Goal: Information Seeking & Learning: Learn about a topic

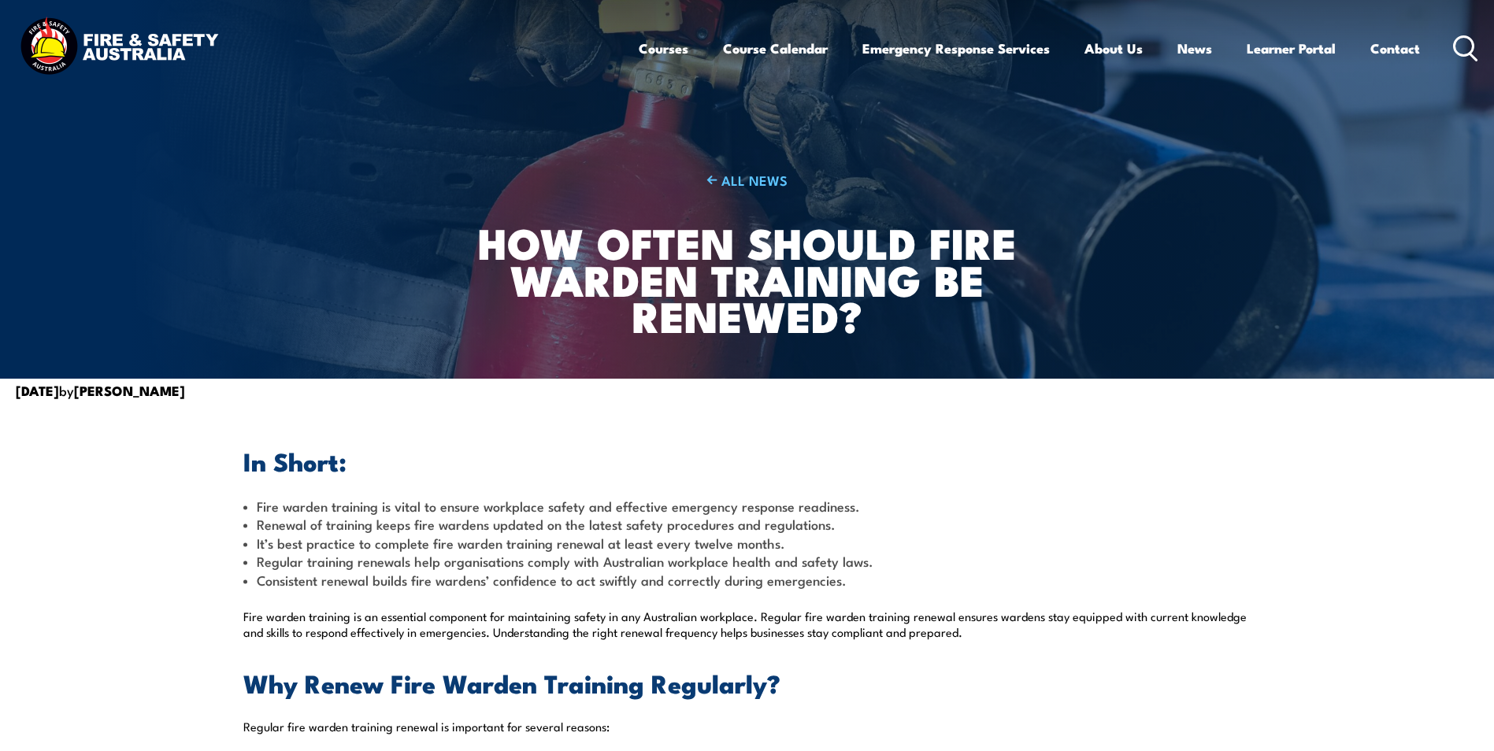
scroll to position [315, 0]
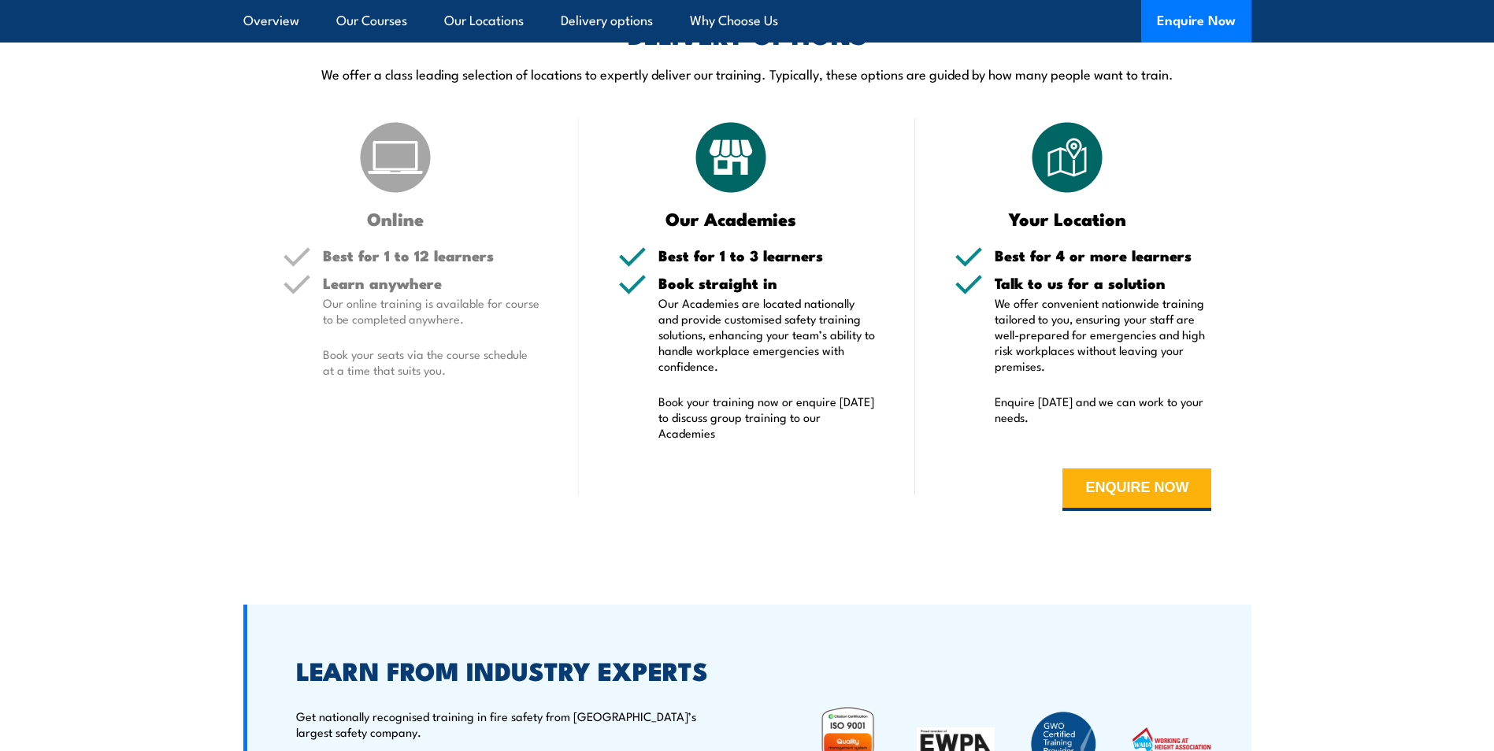
scroll to position [2992, 0]
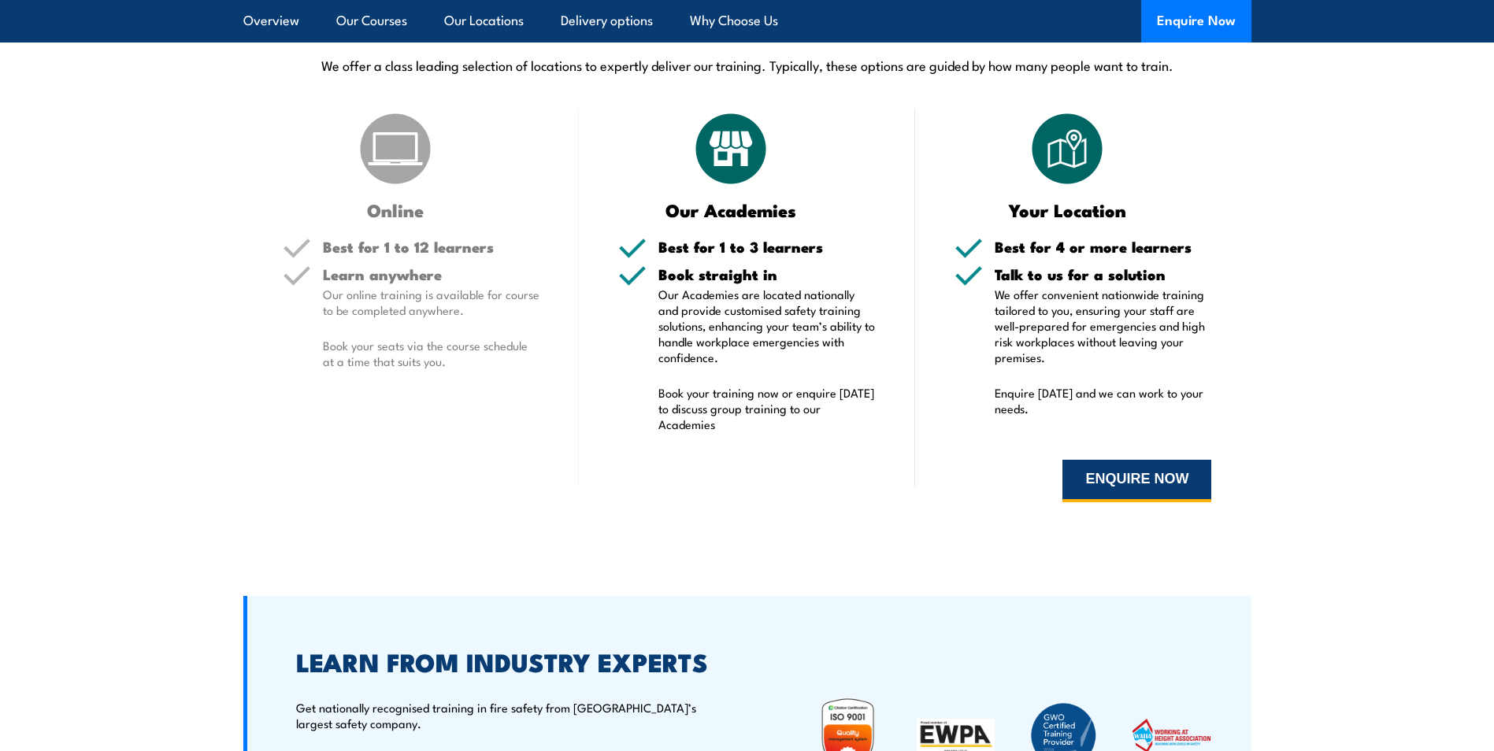
click at [1149, 478] on button "ENQUIRE NOW" at bounding box center [1136, 481] width 149 height 43
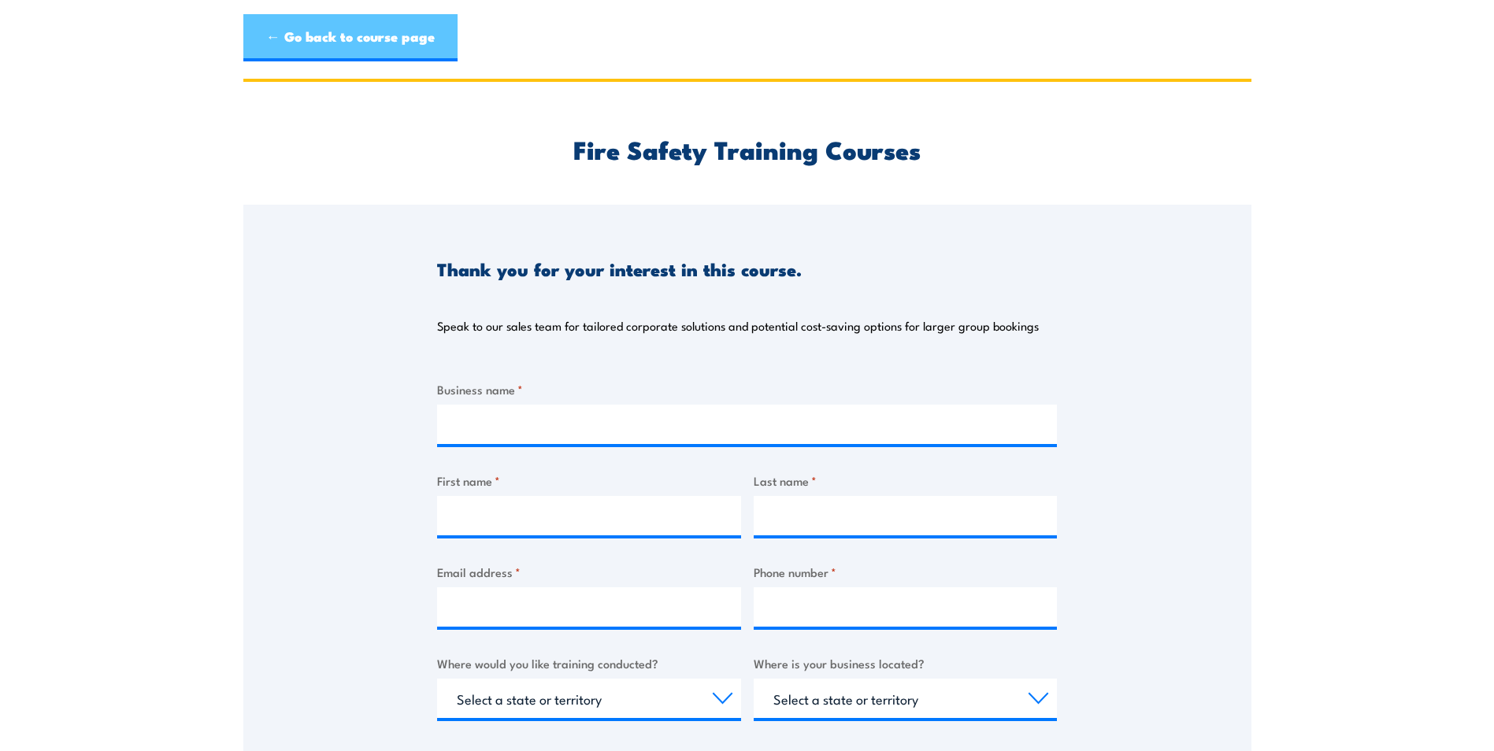
click at [370, 30] on link "← Go back to course page" at bounding box center [350, 37] width 214 height 47
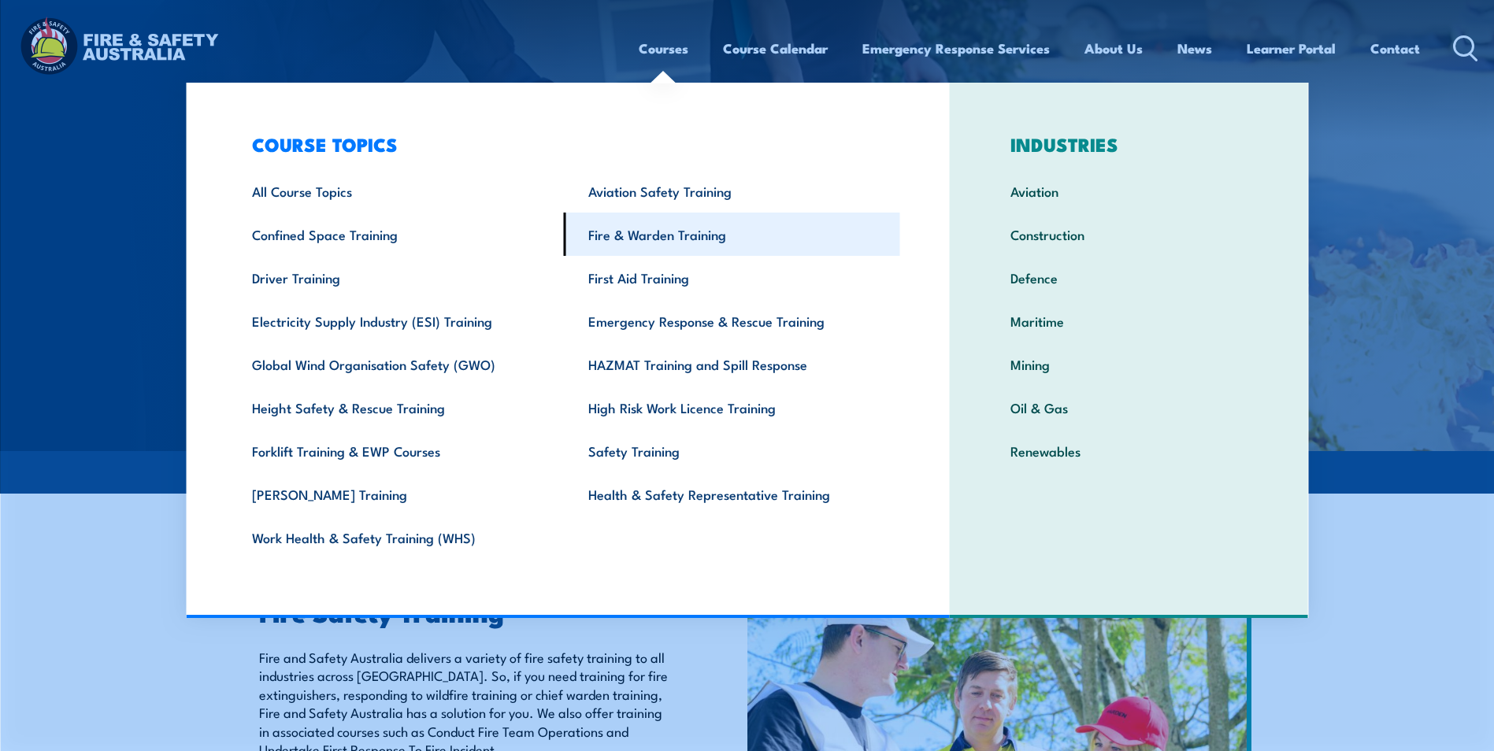
click at [656, 234] on link "Fire & Warden Training" at bounding box center [732, 234] width 336 height 43
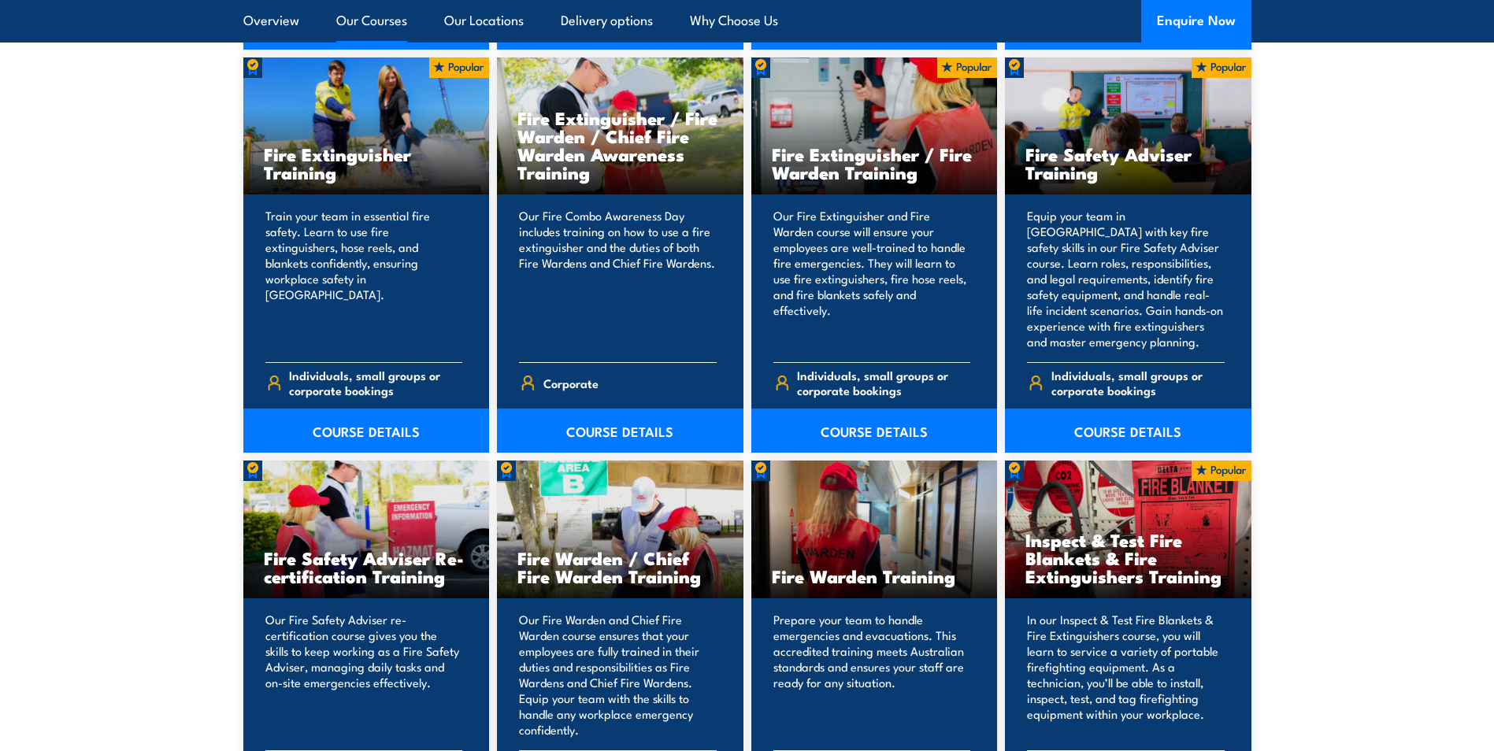
scroll to position [1811, 0]
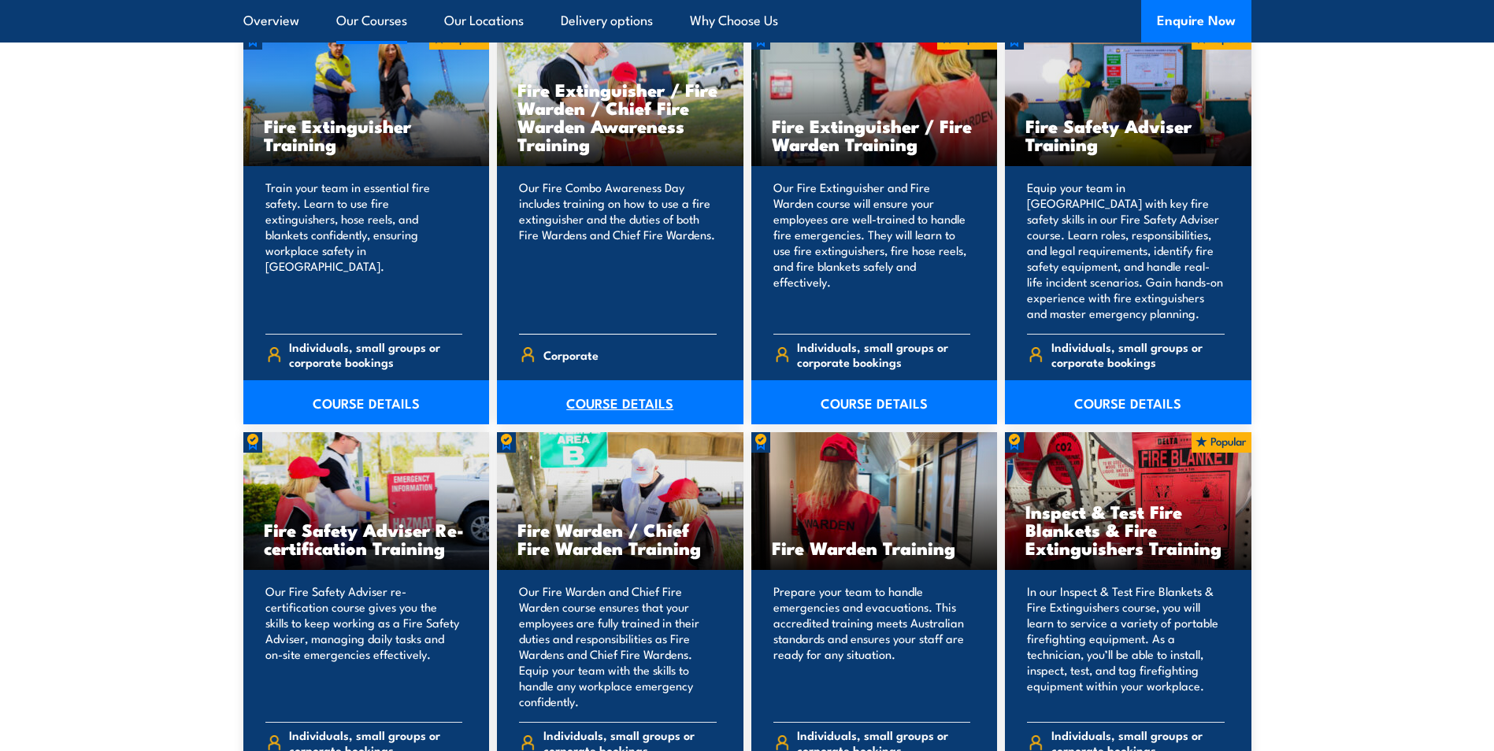
click at [630, 399] on link "COURSE DETAILS" at bounding box center [620, 402] width 246 height 44
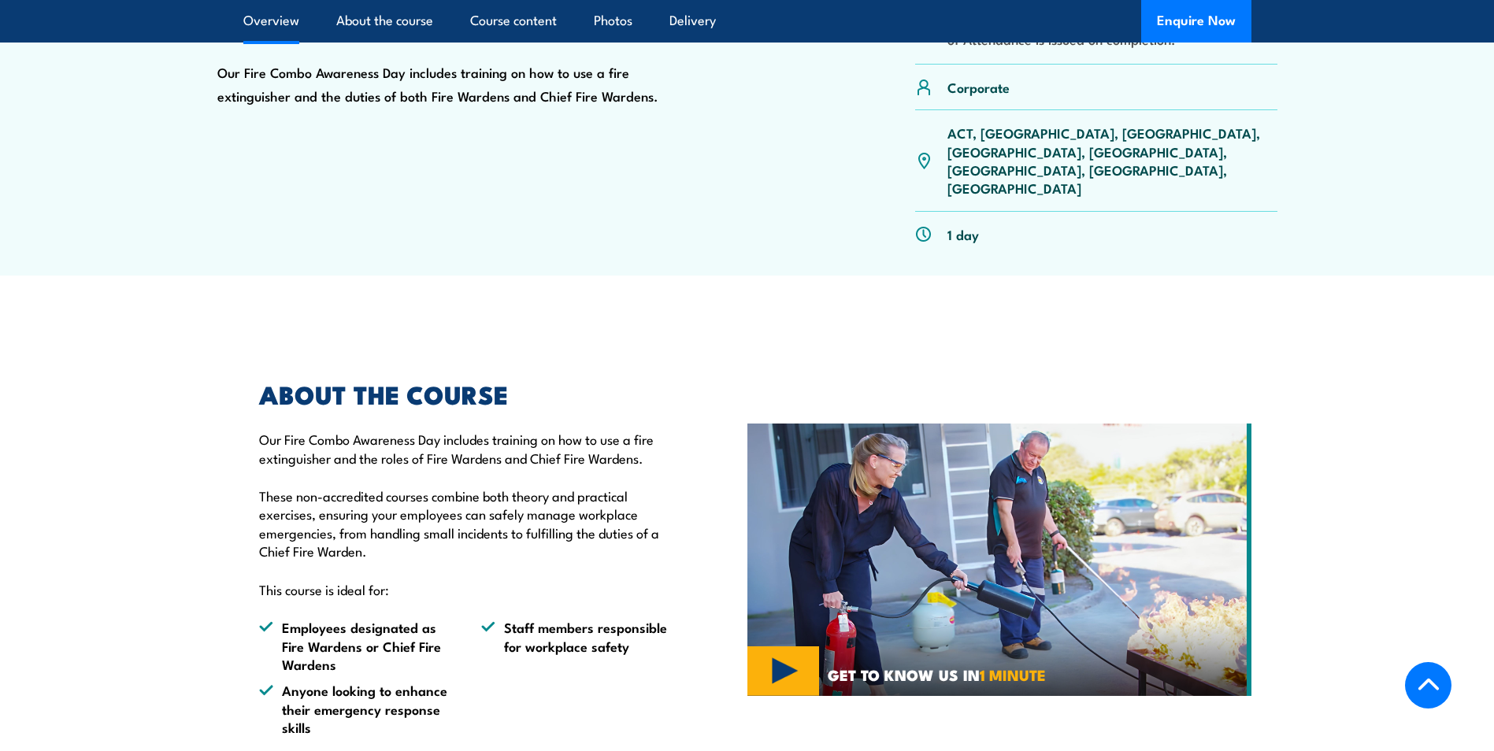
scroll to position [709, 0]
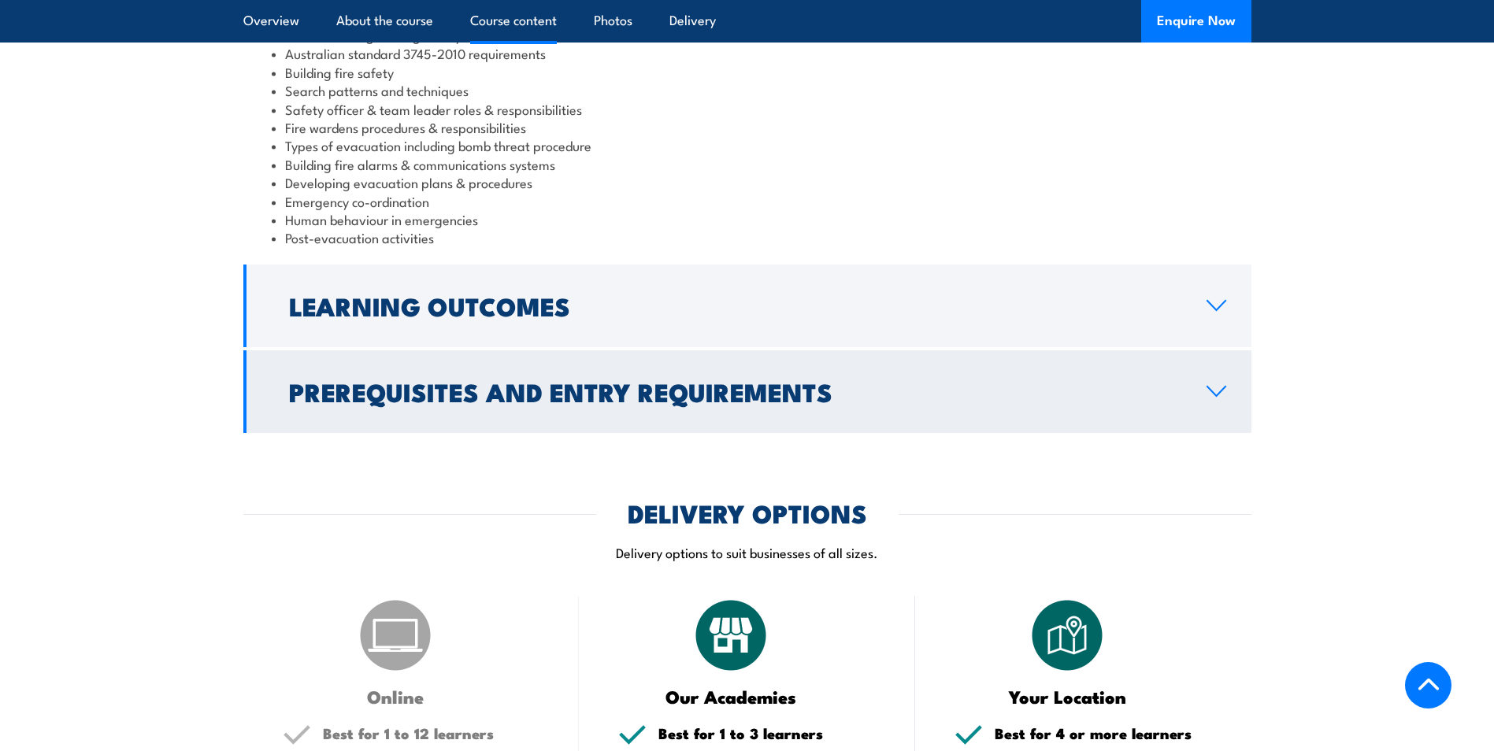
click at [542, 380] on h2 "Prerequisites and Entry Requirements" at bounding box center [735, 391] width 892 height 22
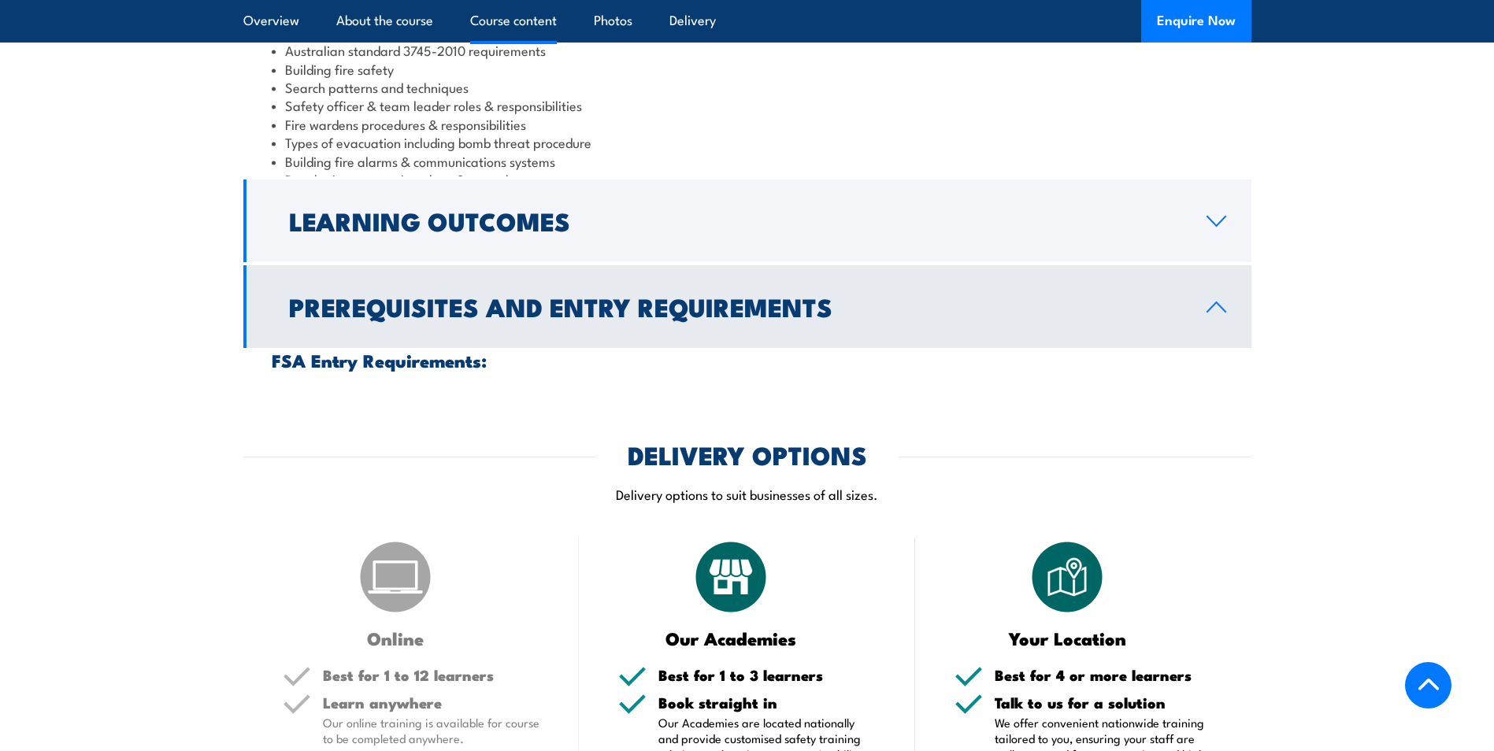
scroll to position [1445, 0]
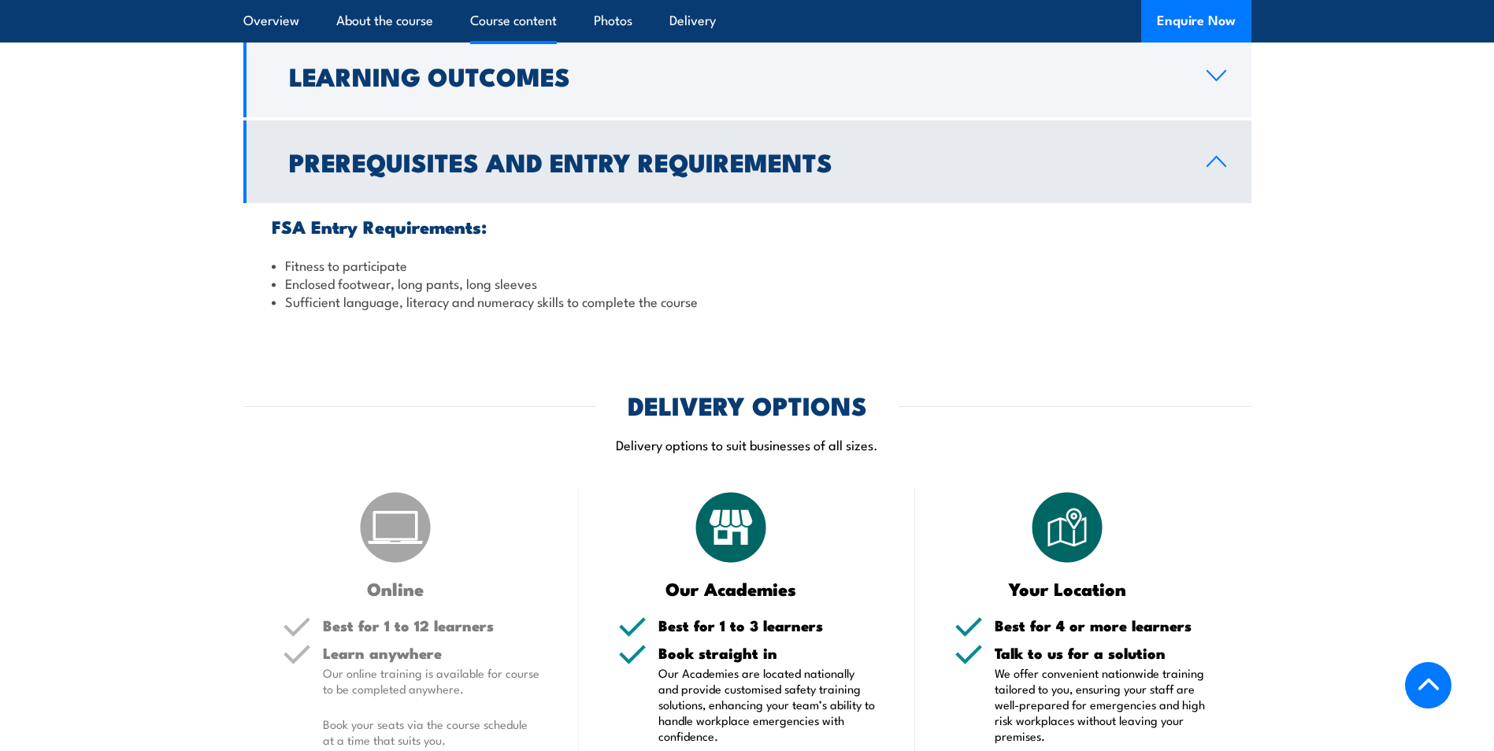
click at [559, 150] on h2 "Prerequisites and Entry Requirements" at bounding box center [735, 161] width 892 height 22
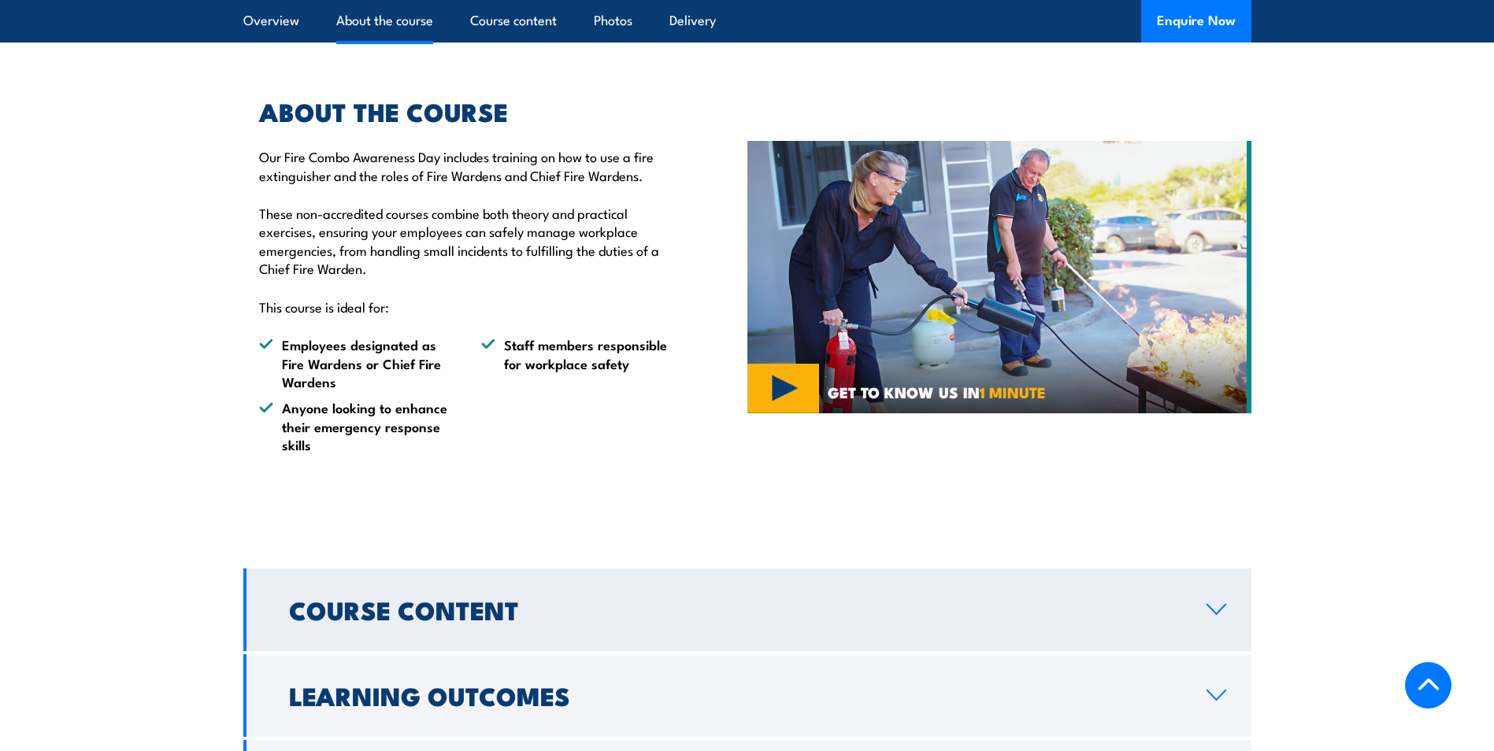
scroll to position [787, 0]
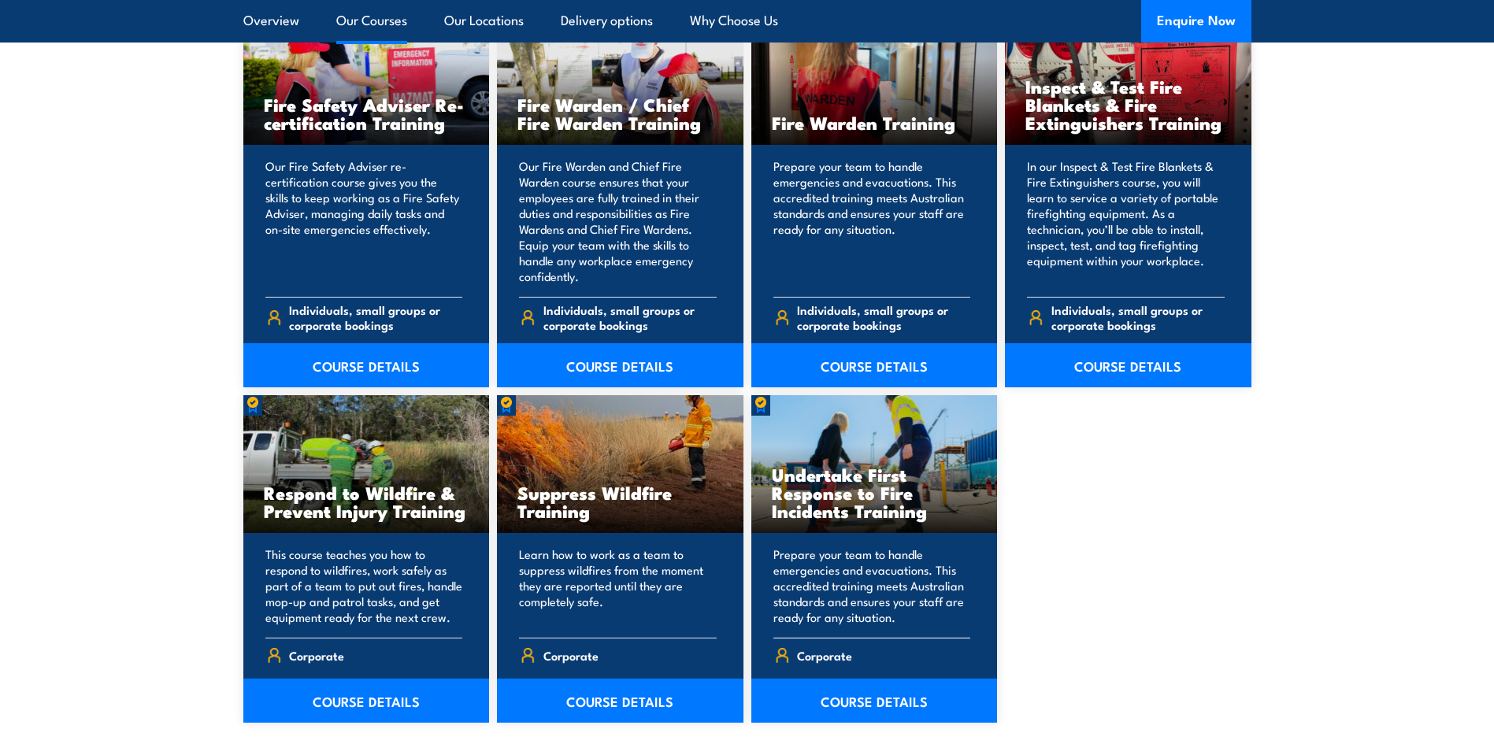
scroll to position [2362, 0]
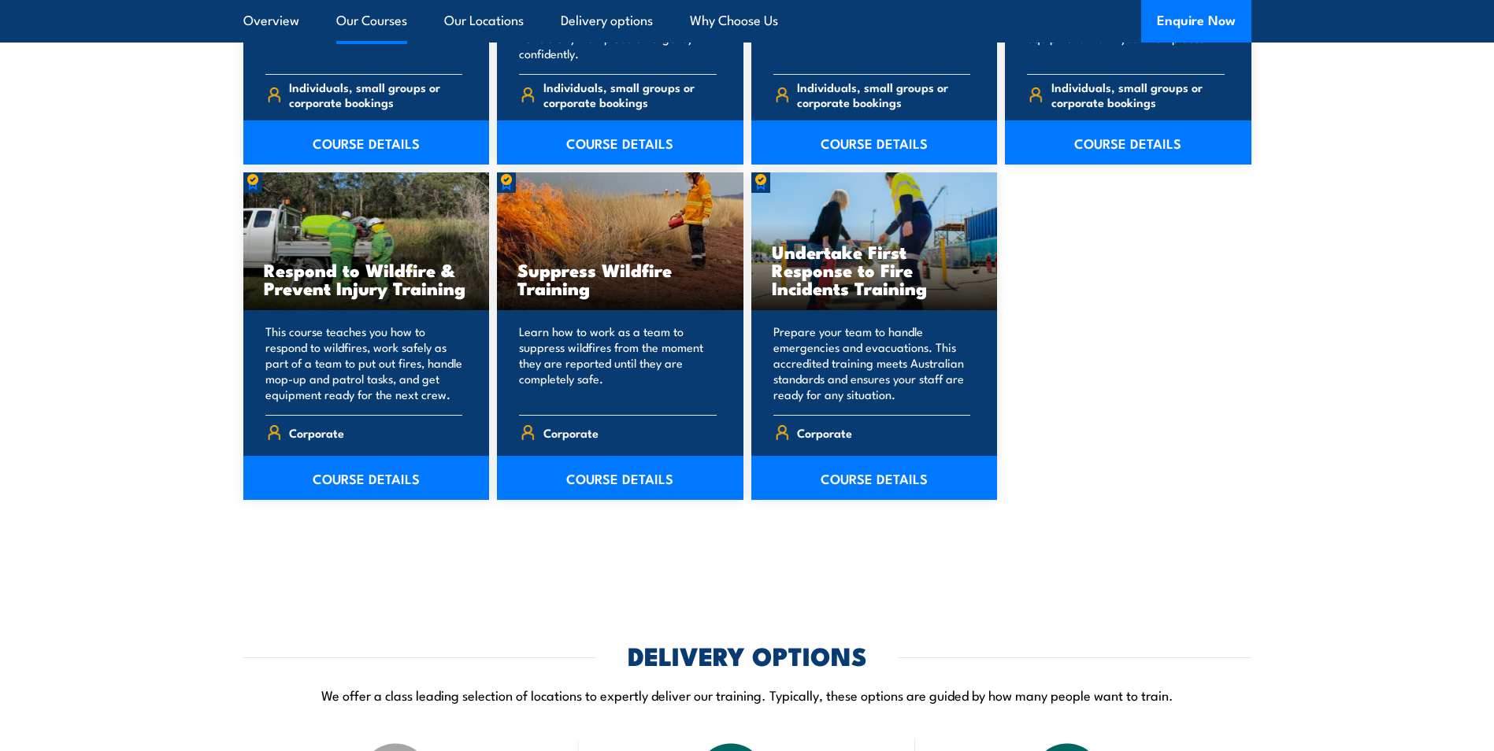
click at [357, 27] on link "Our Courses" at bounding box center [371, 21] width 71 height 42
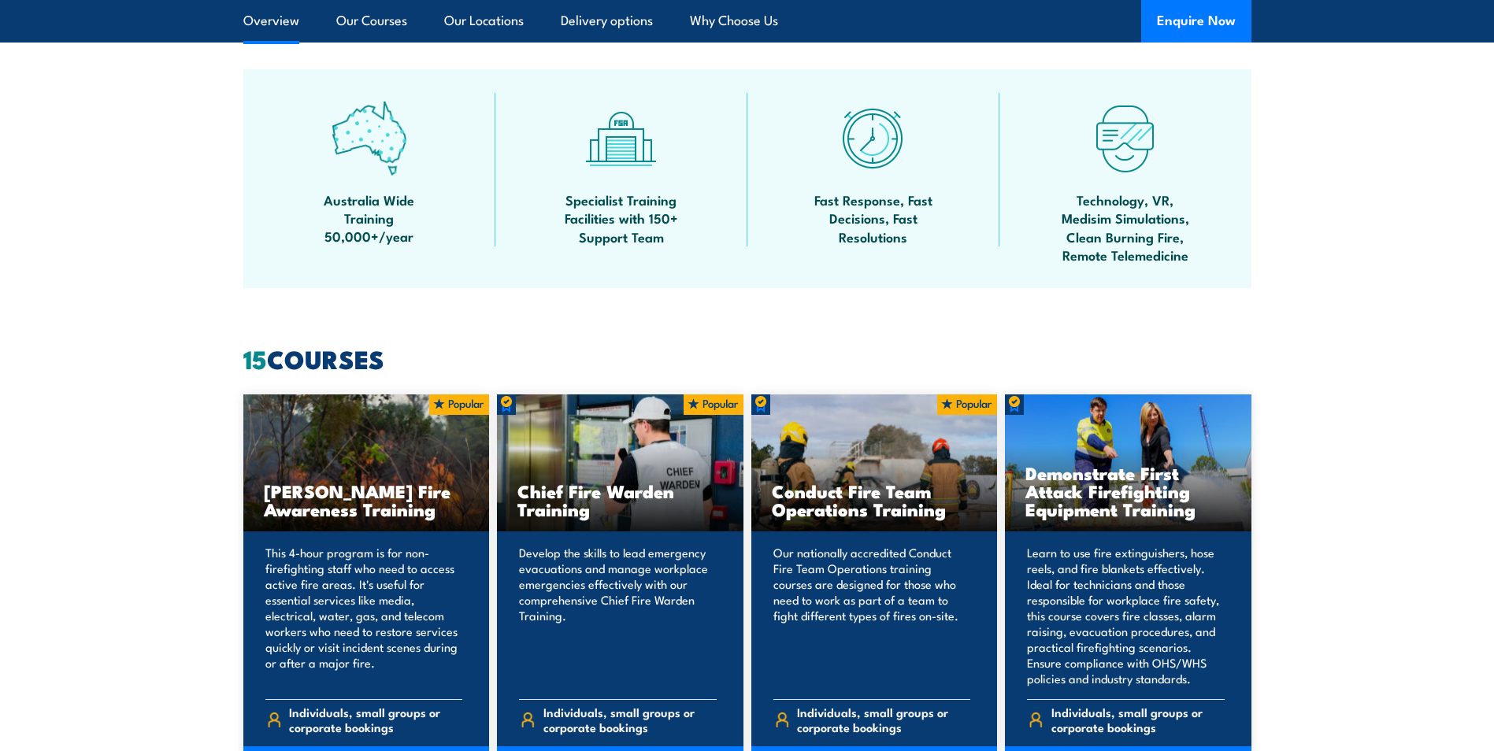
scroll to position [551, 0]
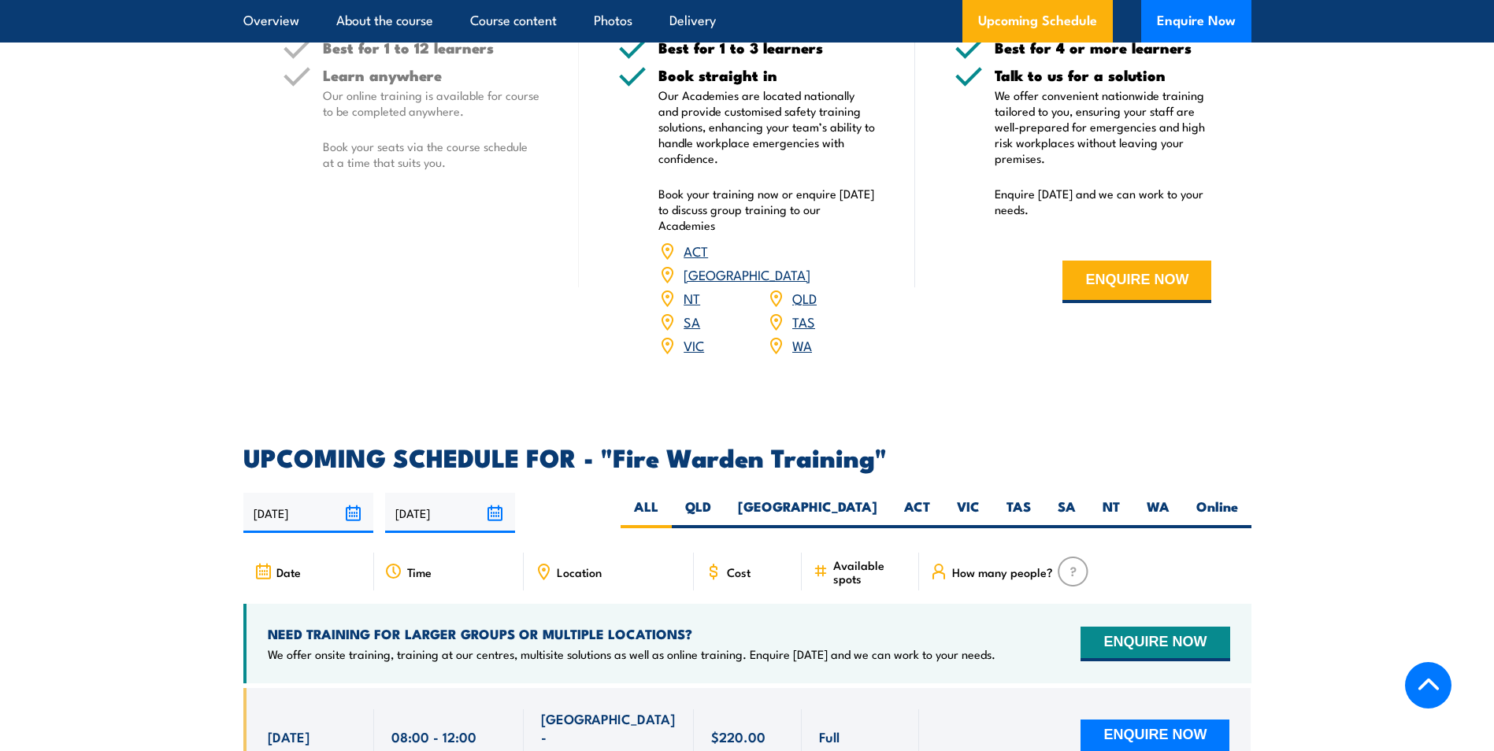
scroll to position [2756, 0]
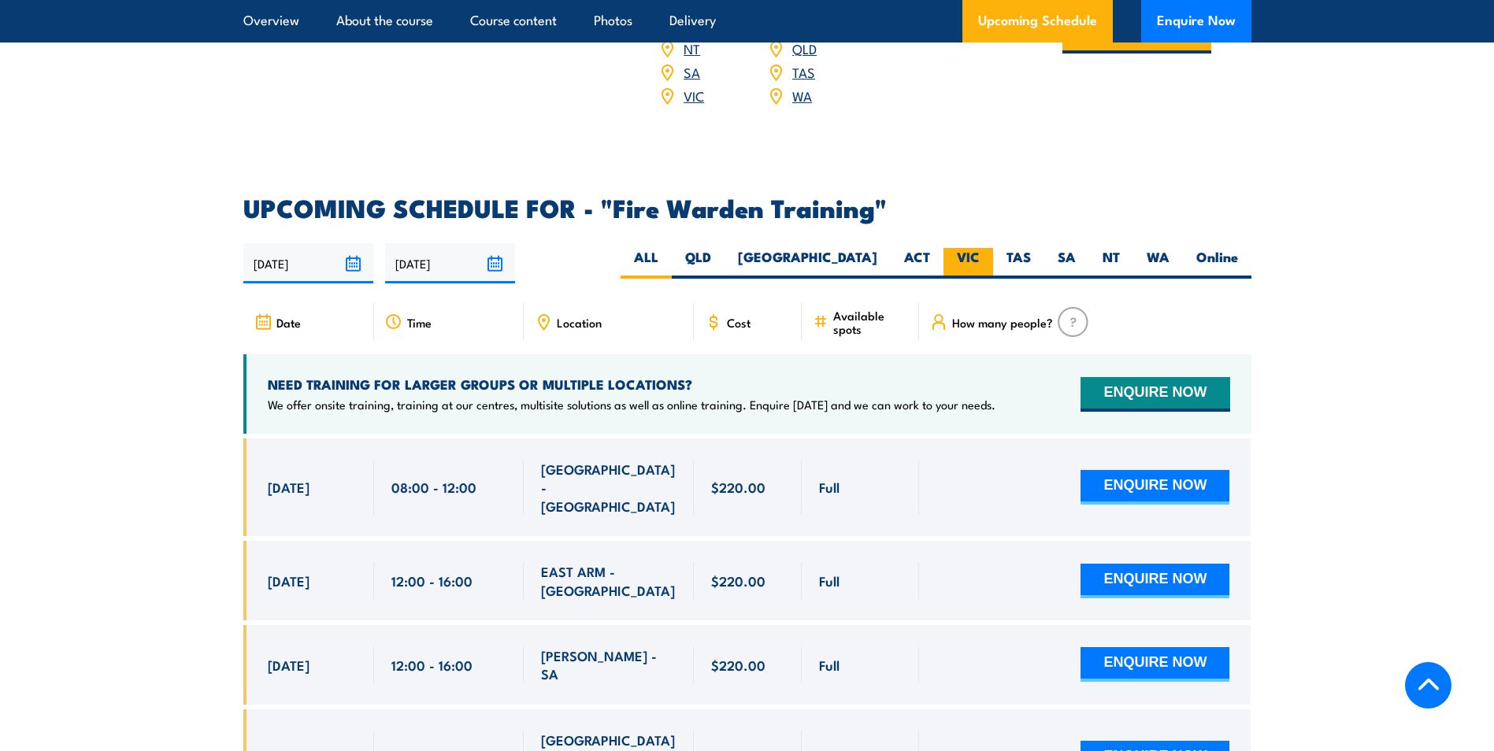
click at [967, 248] on label "VIC" at bounding box center [968, 263] width 50 height 31
click at [979, 248] on input "VIC" at bounding box center [984, 253] width 10 height 10
radio input "true"
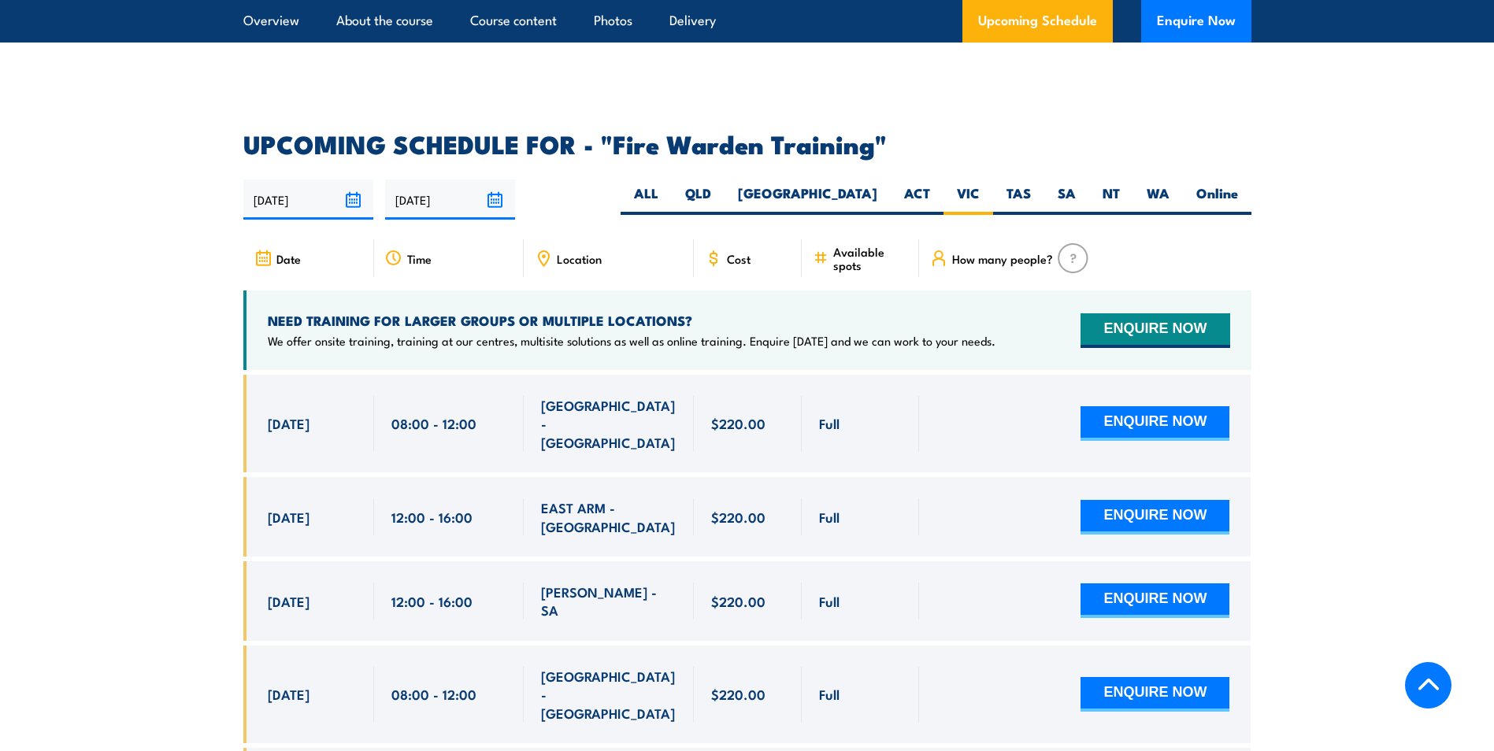
scroll to position [2913, 0]
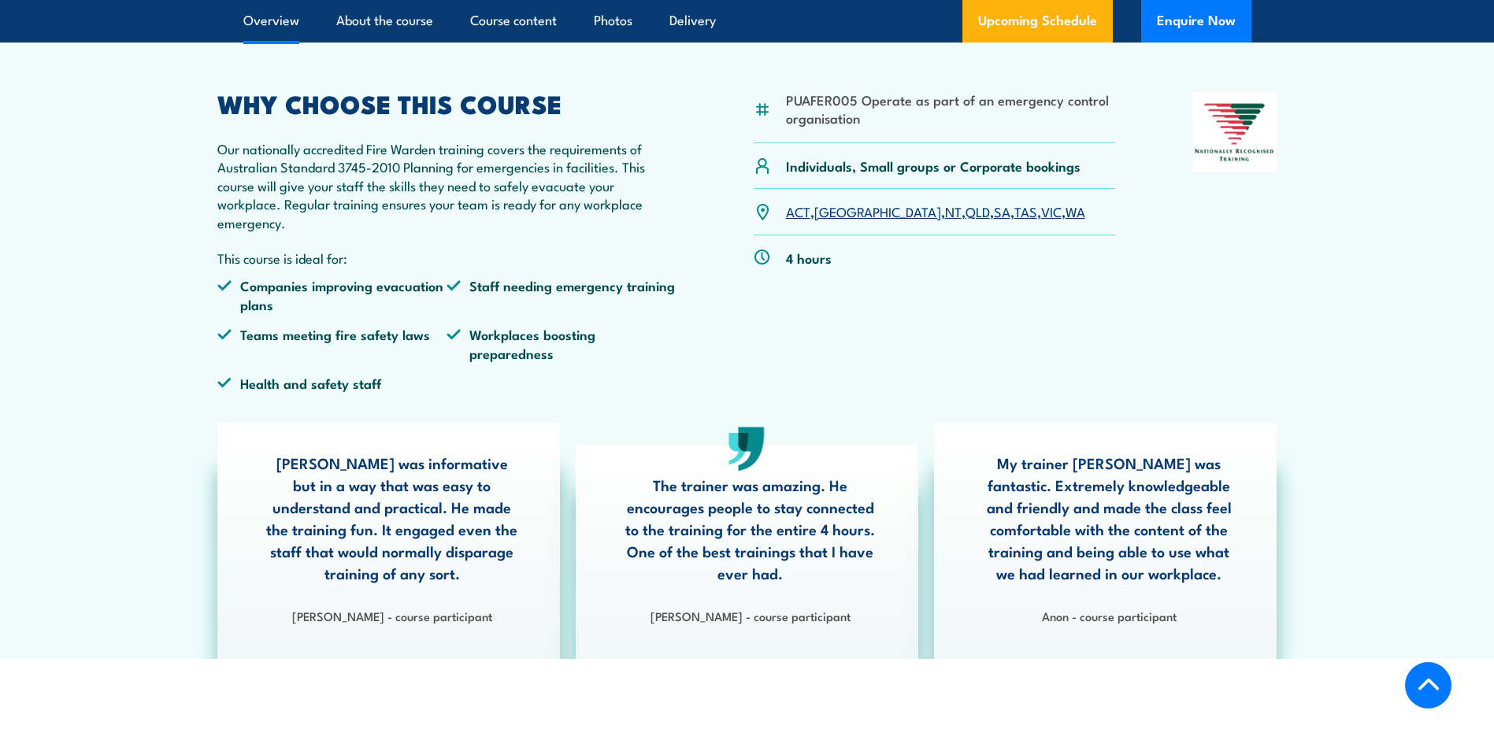
scroll to position [787, 0]
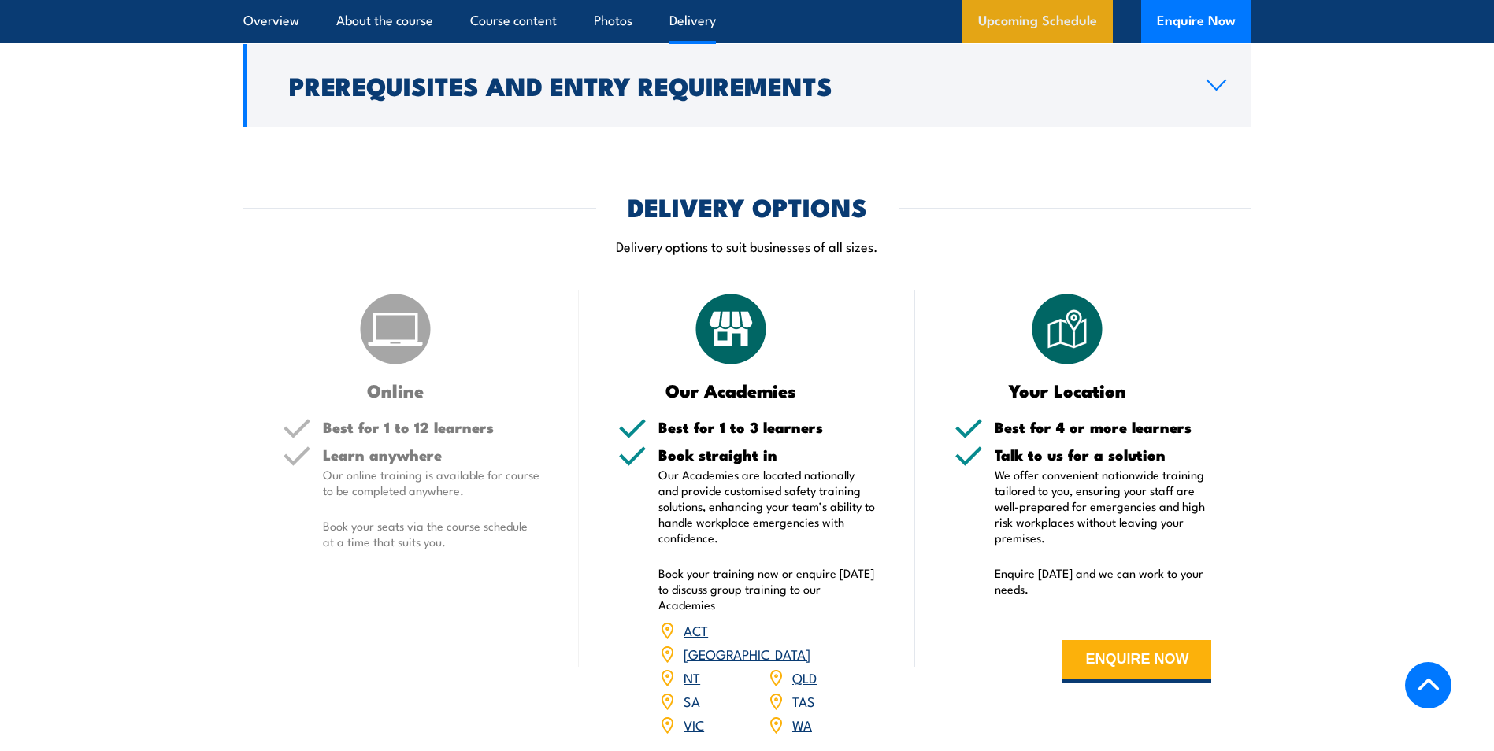
scroll to position [1968, 0]
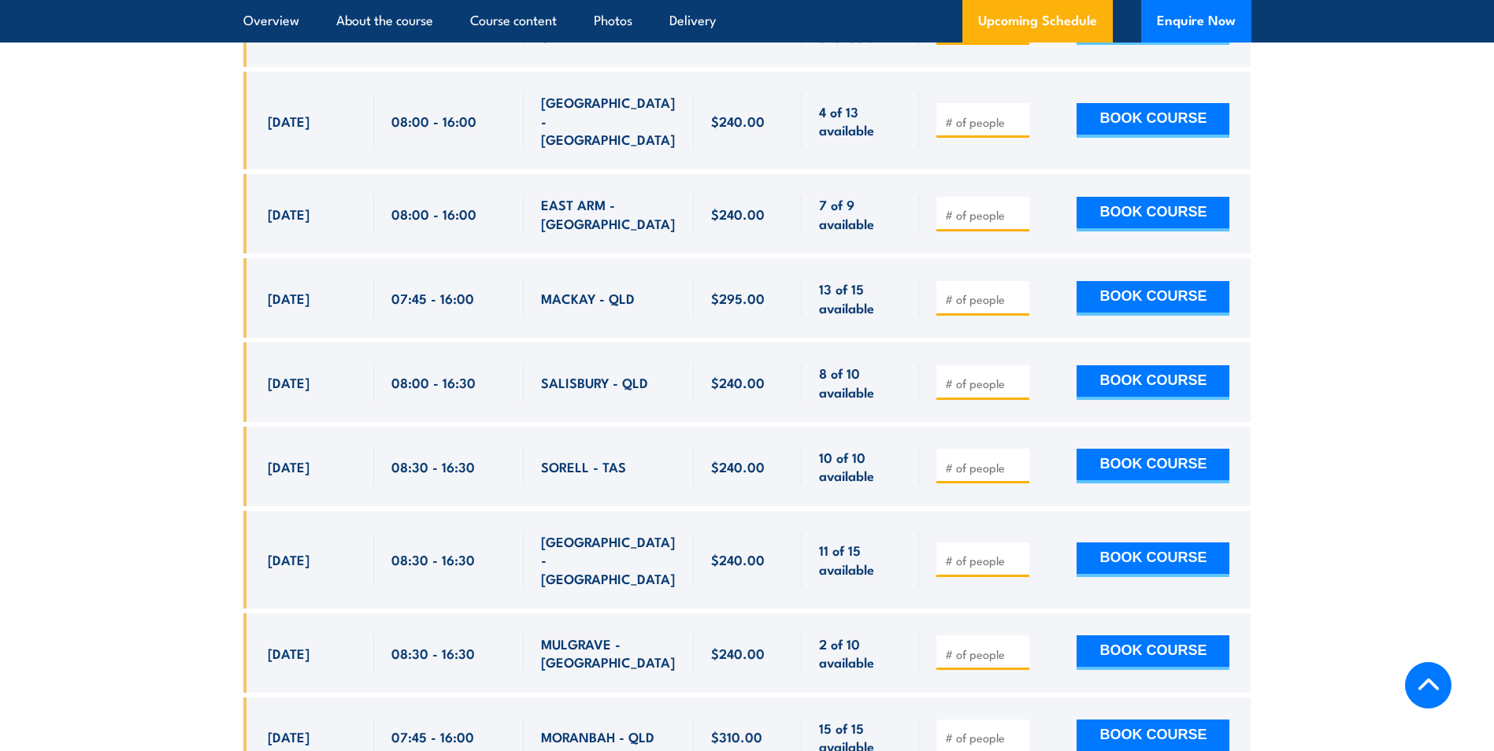
scroll to position [3386, 0]
